Goal: Task Accomplishment & Management: Use online tool/utility

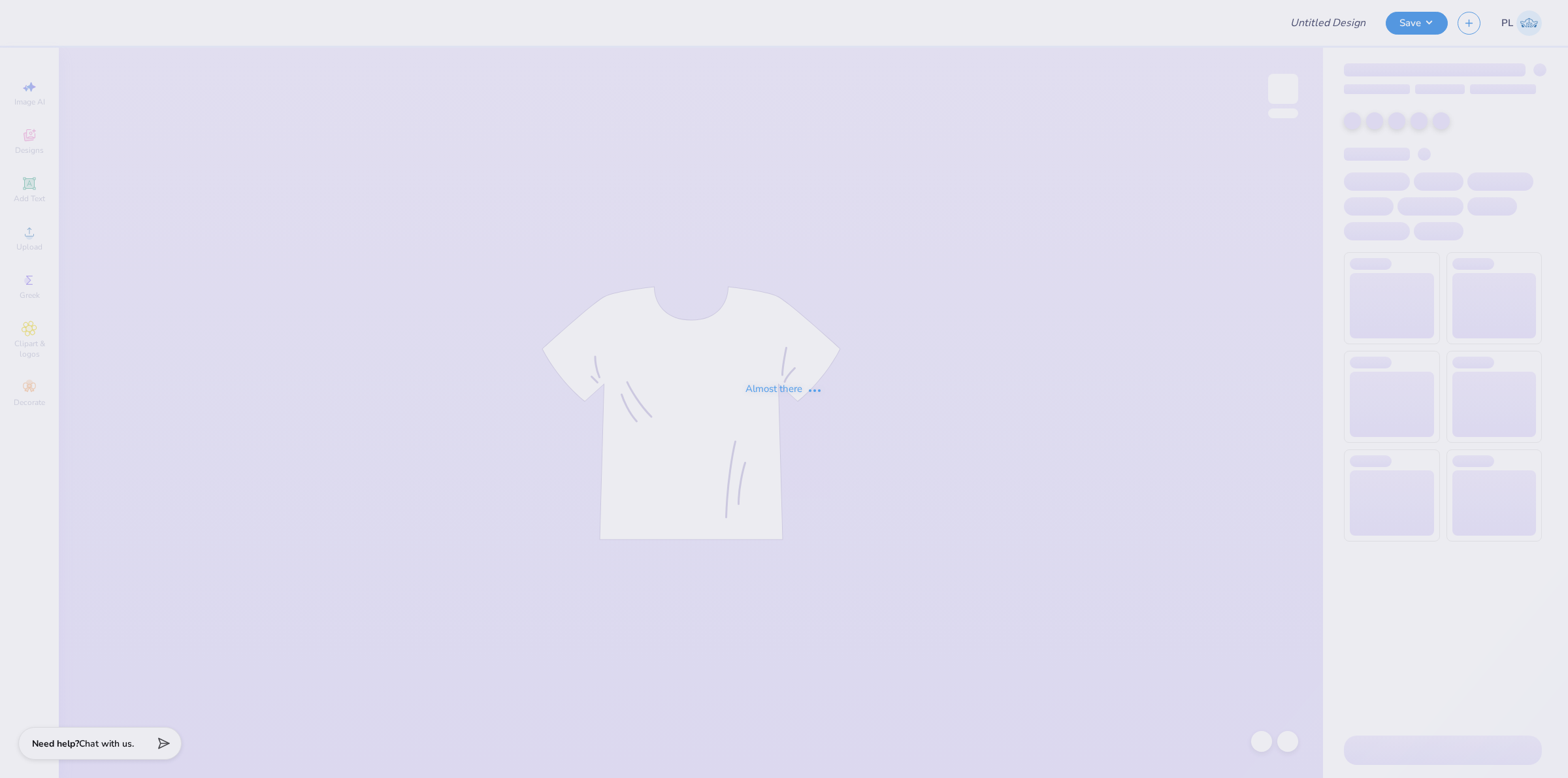
type input "Chi Phi Fall Rush 2025"
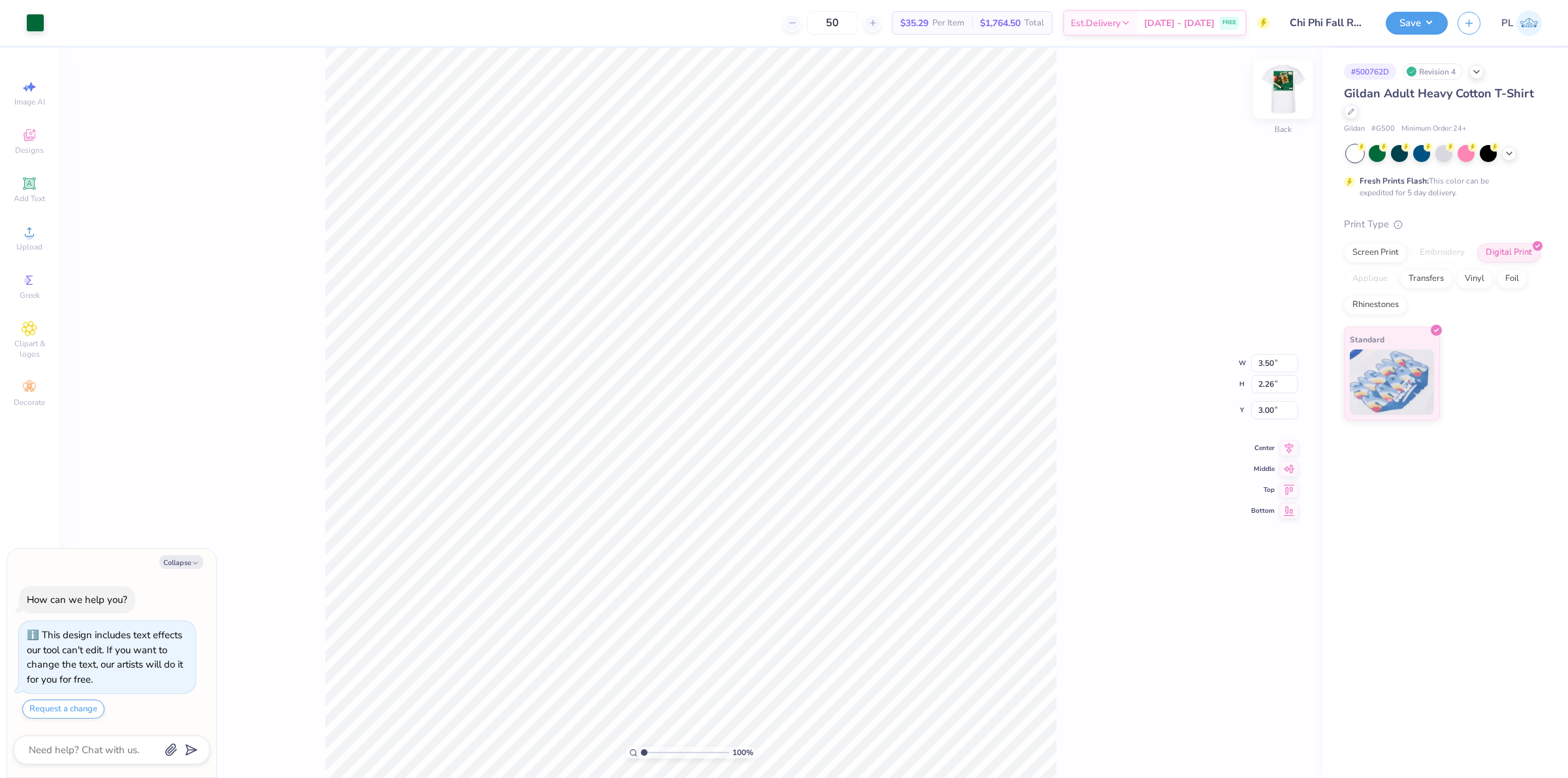
click at [1271, 89] on img at bounding box center [1283, 89] width 52 height 53
click at [23, 223] on div "Upload" at bounding box center [29, 238] width 46 height 38
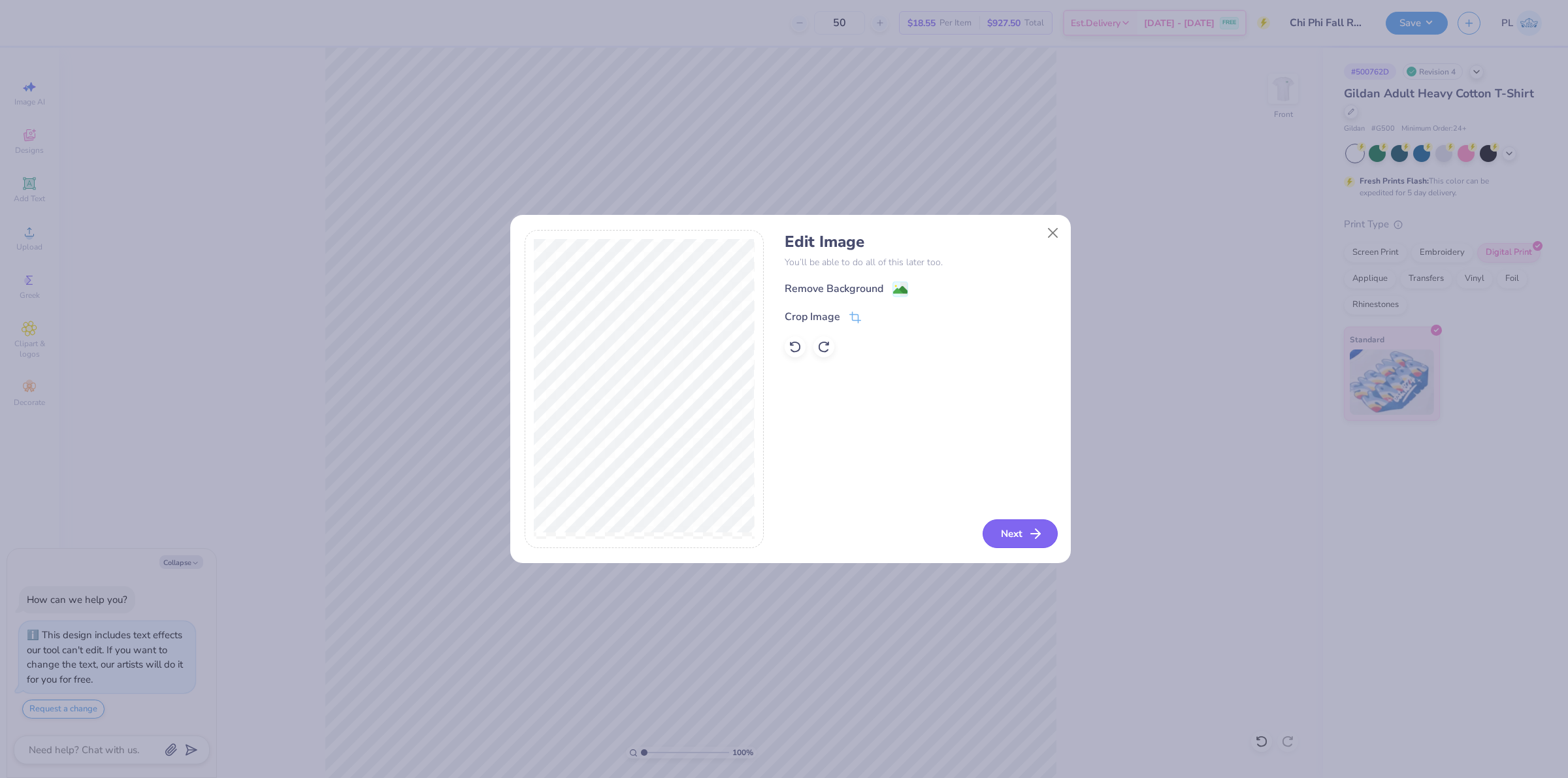
click at [1011, 531] on button "Next" at bounding box center [1020, 534] width 75 height 29
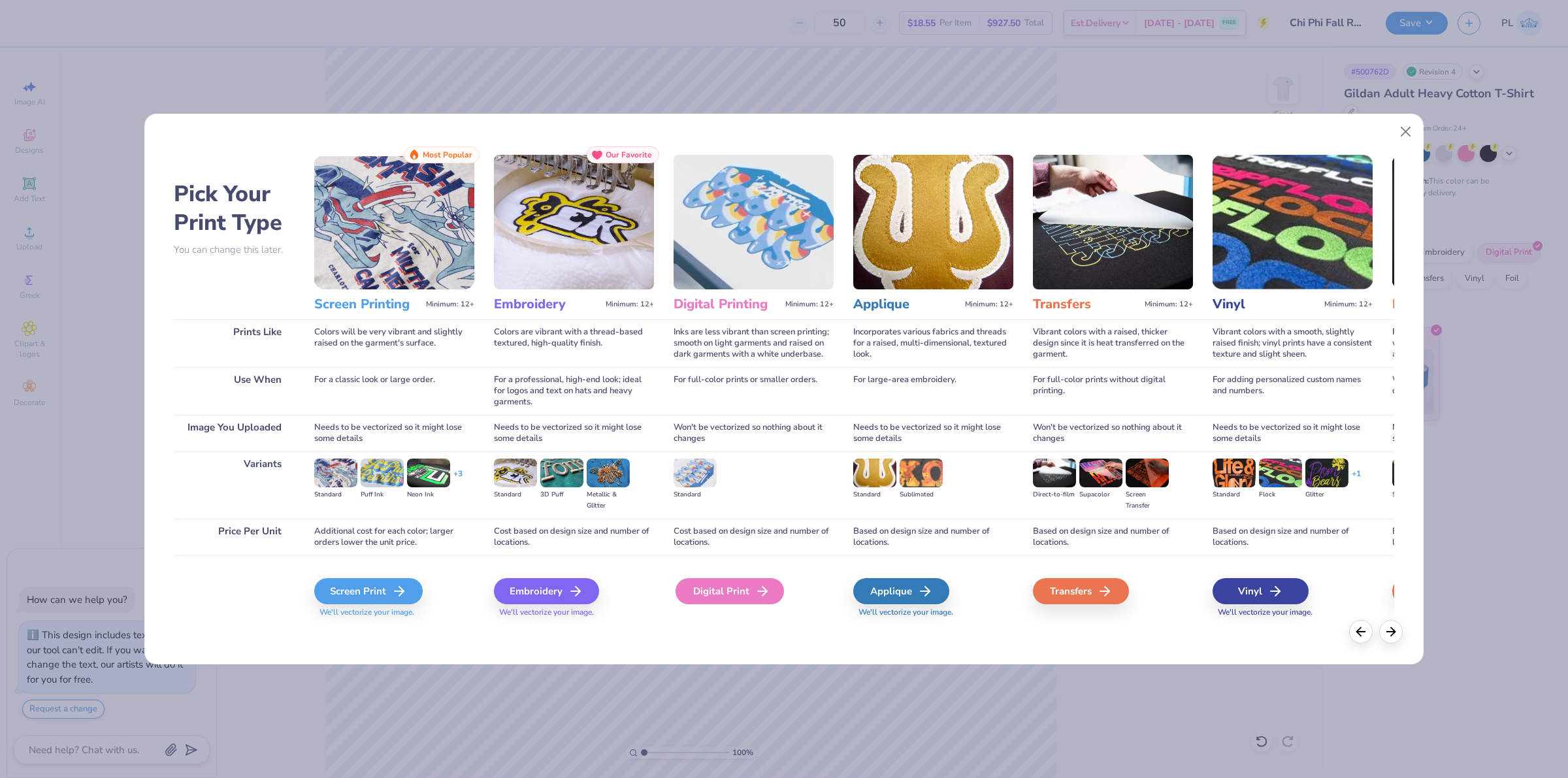
click at [711, 595] on div "Digital Print" at bounding box center [729, 591] width 108 height 26
type textarea "x"
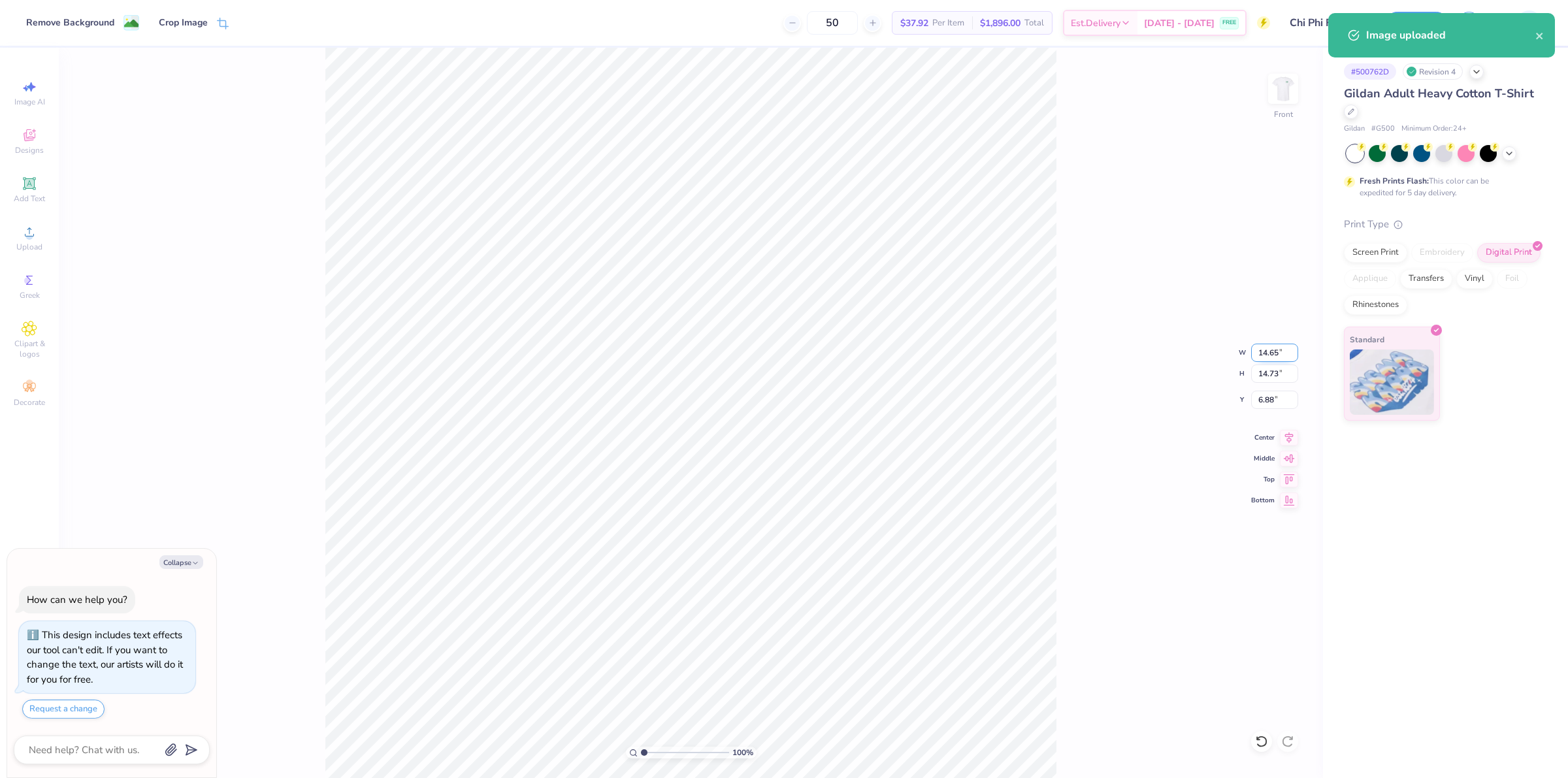
drag, startPoint x: 1253, startPoint y: 353, endPoint x: 1282, endPoint y: 353, distance: 29.0
click at [1282, 353] on input "14.65" at bounding box center [1274, 352] width 47 height 18
type input "12"
click at [1268, 403] on input "6.88" at bounding box center [1274, 399] width 47 height 18
type textarea "x"
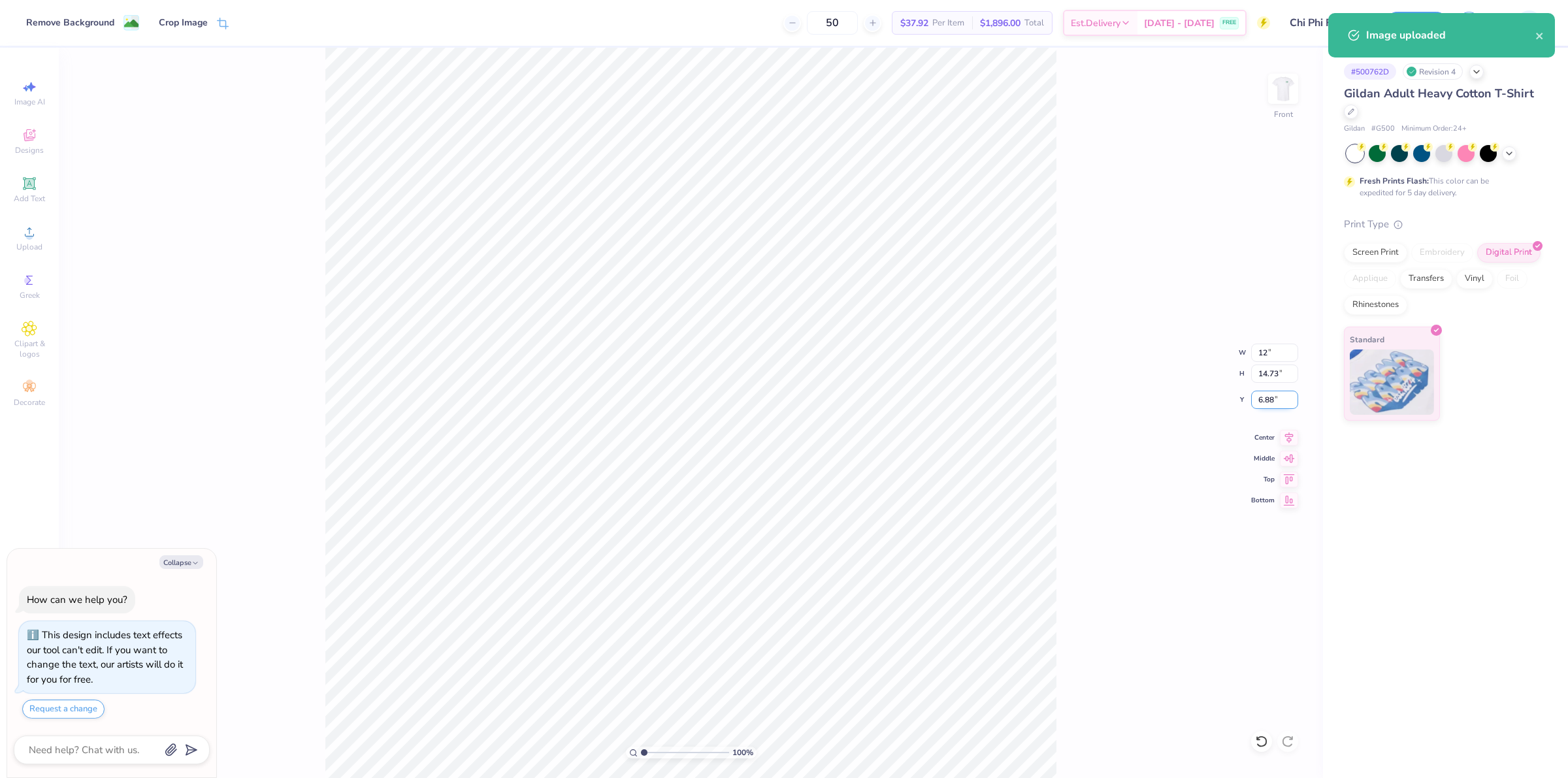
type input "12.00"
type input "12.07"
drag, startPoint x: 1257, startPoint y: 400, endPoint x: 1278, endPoint y: 399, distance: 21.0
click at [1278, 399] on input "8.22" at bounding box center [1274, 399] width 47 height 18
type input "3"
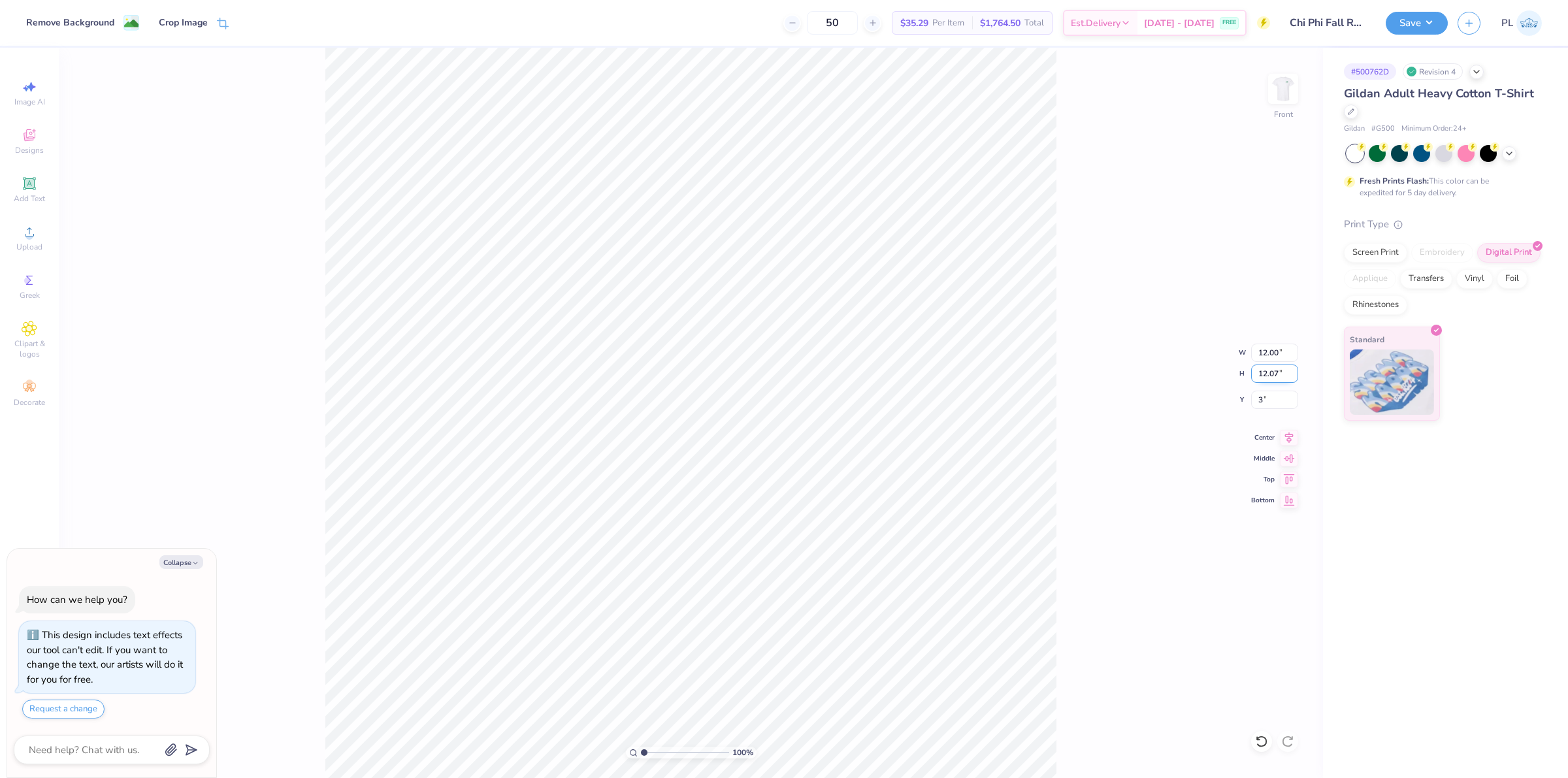
click at [1271, 366] on input "12.07" at bounding box center [1274, 373] width 47 height 18
type textarea "x"
type input "3.00"
